Goal: Information Seeking & Learning: Learn about a topic

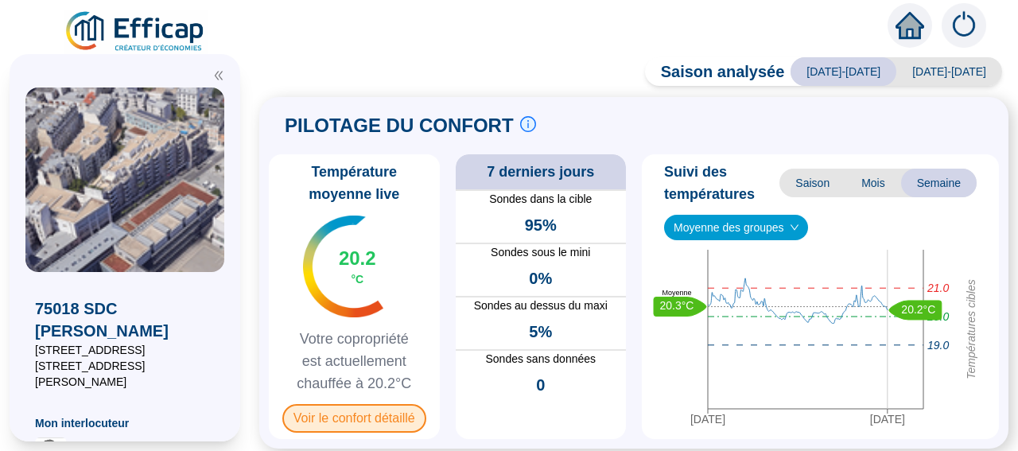
click at [355, 414] on span "Voir le confort détaillé" at bounding box center [354, 418] width 144 height 29
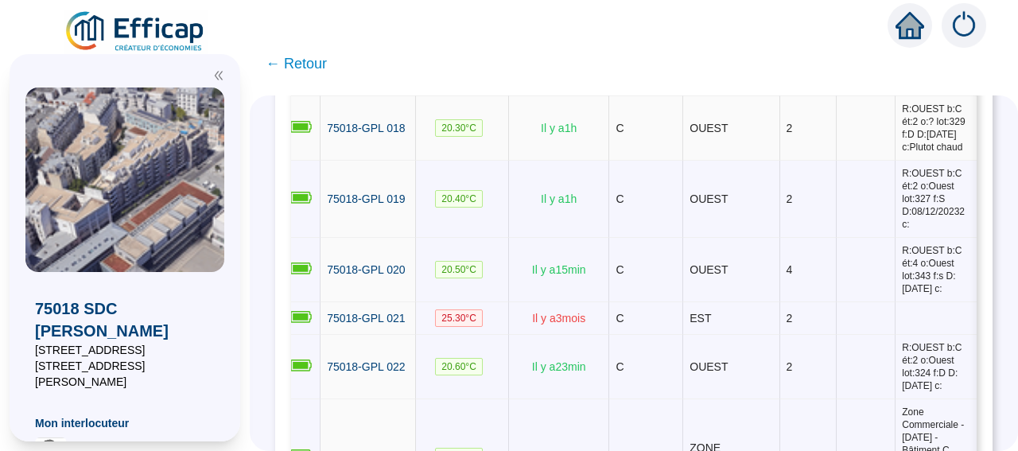
scroll to position [0, 14]
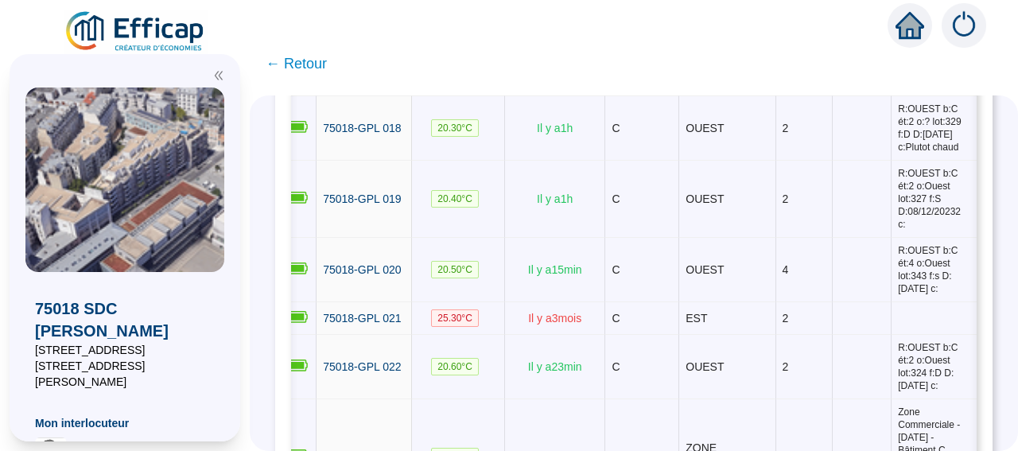
drag, startPoint x: 903, startPoint y: 153, endPoint x: 970, endPoint y: 205, distance: 85.6
copy span "R:OUEST b:C ét:2 o:? lot:329 f:D D:[DATE] c:Plutot chaud"
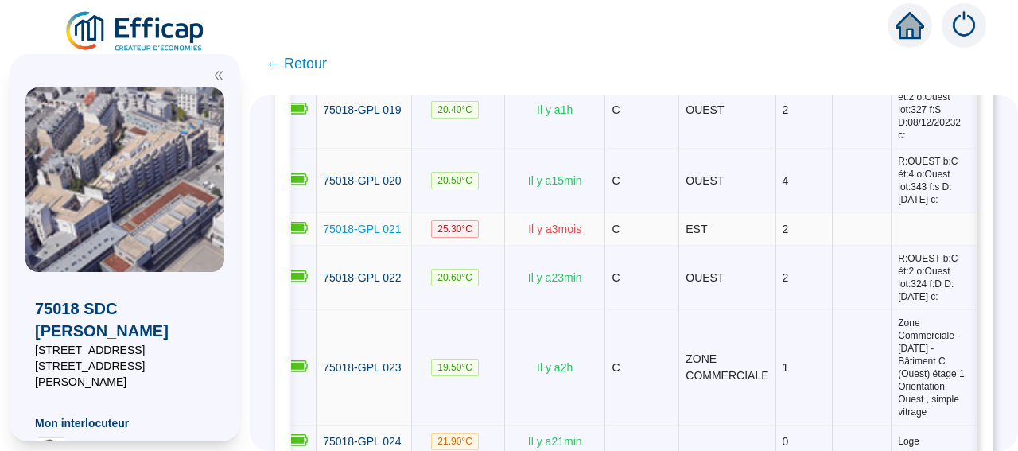
click at [368, 235] on span "75018-GPL 021" at bounding box center [362, 229] width 78 height 13
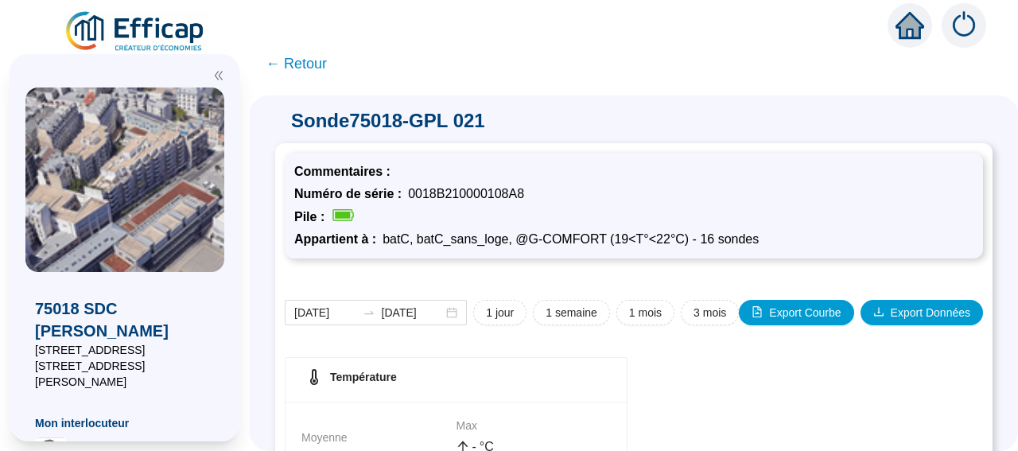
click at [311, 66] on span "← Retour" at bounding box center [296, 63] width 61 height 22
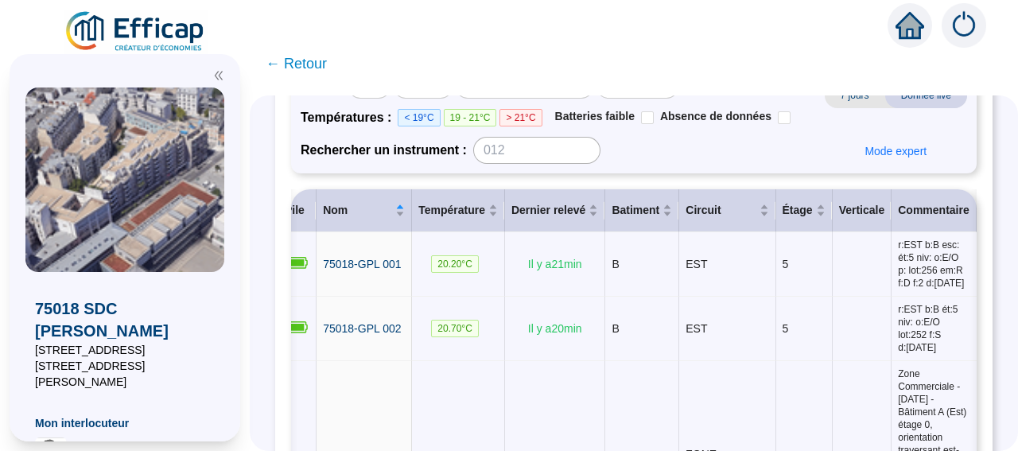
scroll to position [189, 0]
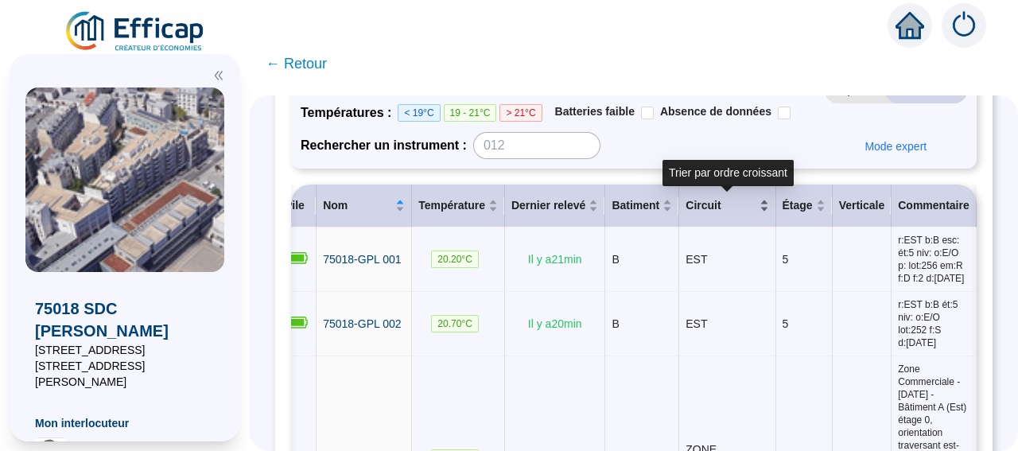
click at [739, 197] on div "Circuit" at bounding box center [727, 205] width 83 height 17
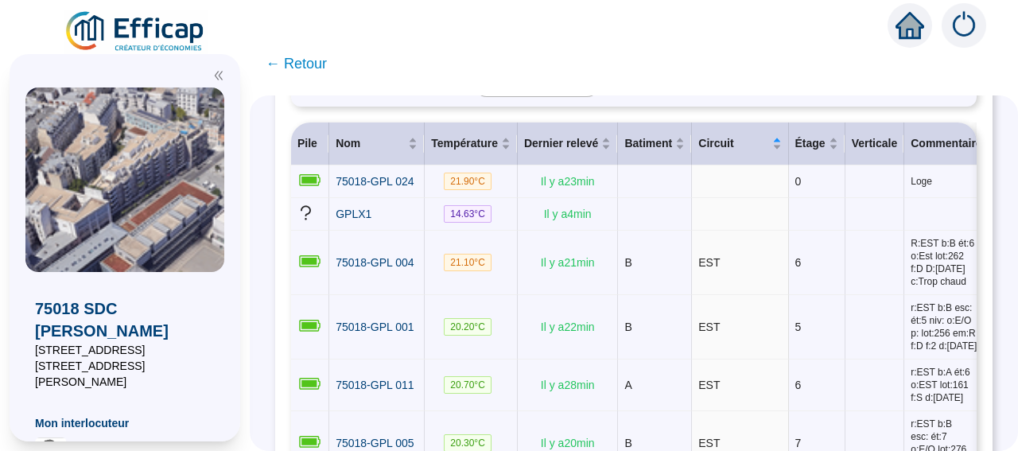
scroll to position [153, 0]
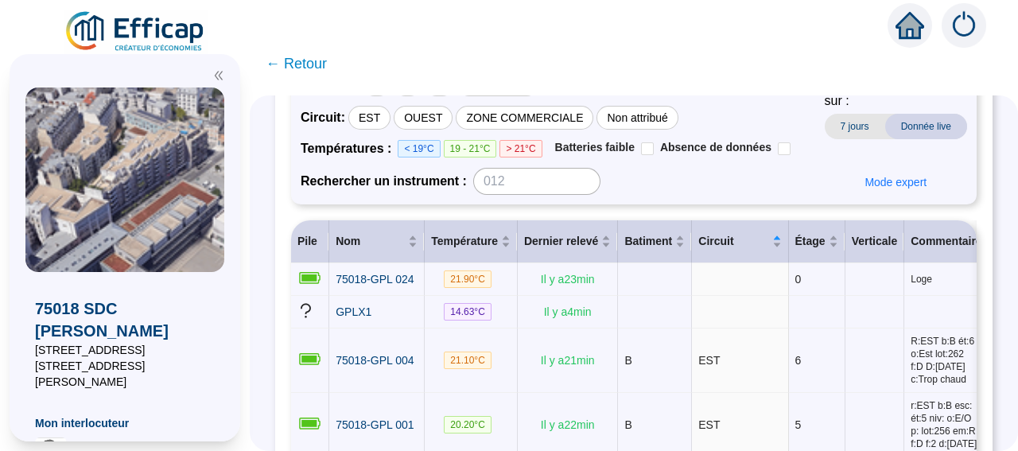
click at [317, 60] on span "← Retour" at bounding box center [296, 63] width 61 height 22
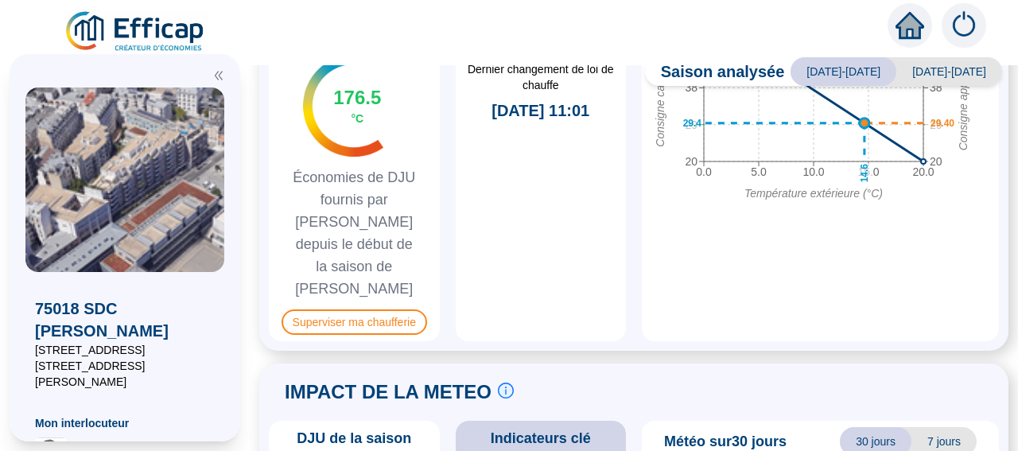
scroll to position [991, 0]
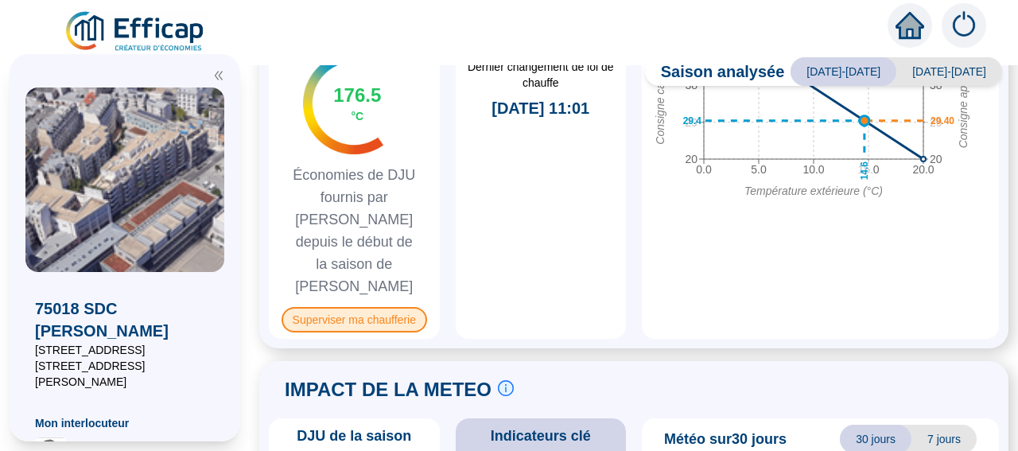
click at [389, 307] on span "Superviser ma chaufferie" at bounding box center [355, 319] width 146 height 25
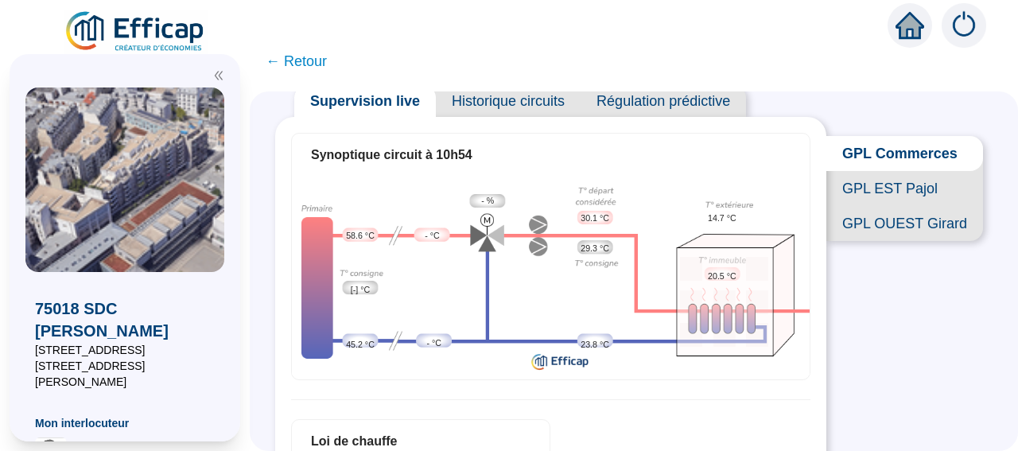
scroll to position [53, 0]
click at [921, 198] on span "GPL EST Pajol" at bounding box center [904, 189] width 157 height 35
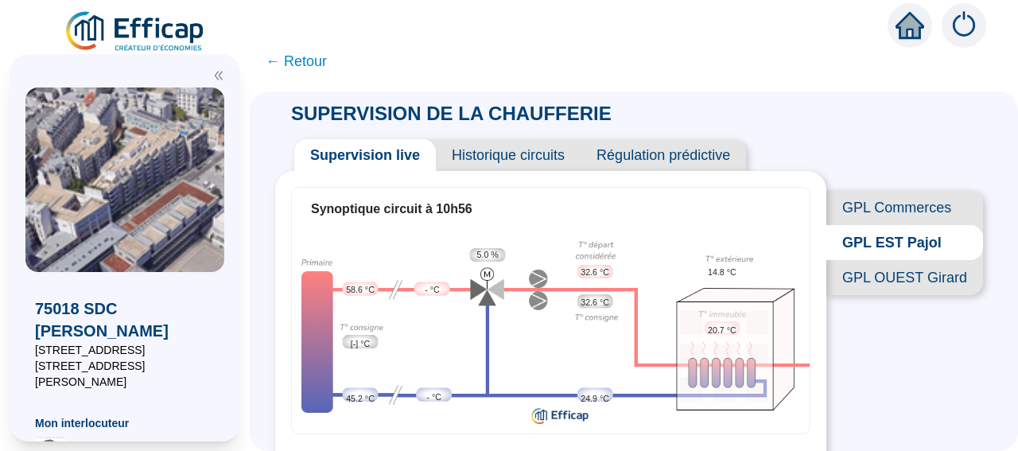
click at [884, 295] on span "GPL OUEST Girard" at bounding box center [904, 277] width 157 height 35
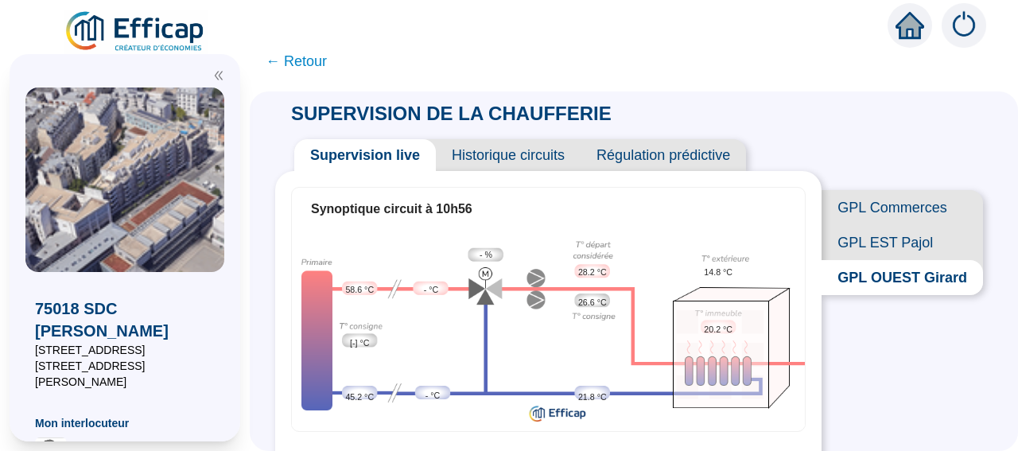
click at [864, 254] on span "GPL EST Pajol" at bounding box center [902, 242] width 161 height 35
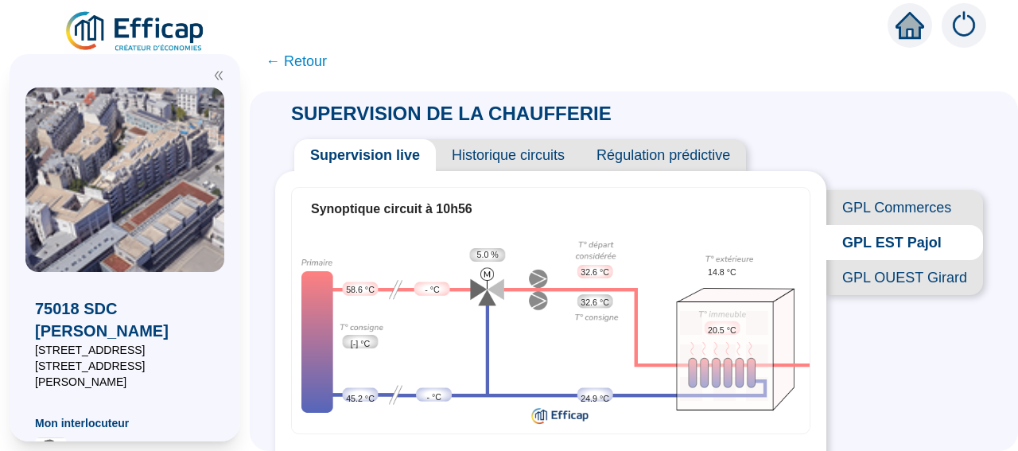
click at [874, 295] on span "GPL OUEST Girard" at bounding box center [904, 277] width 157 height 35
